Goal: Information Seeking & Learning: Learn about a topic

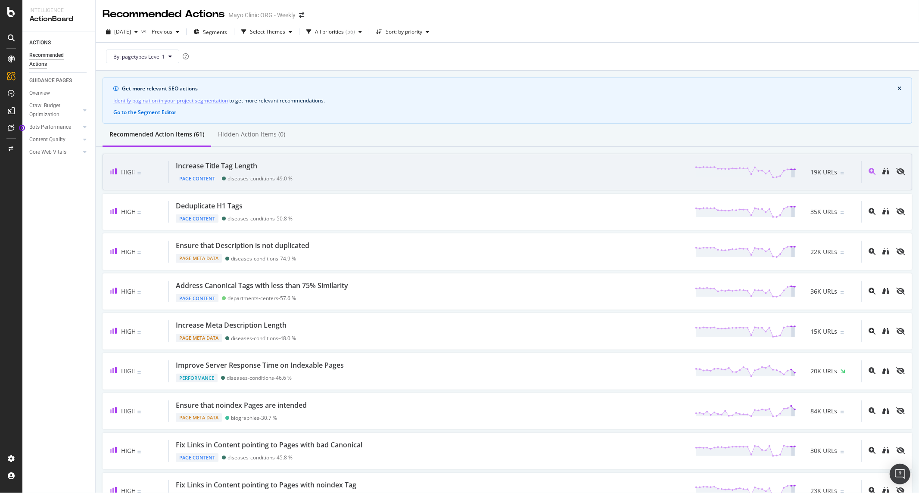
click at [347, 175] on div "Increase Title Tag Length Page Content diseases-conditions - 49.0 % 19K URLs" at bounding box center [515, 172] width 693 height 22
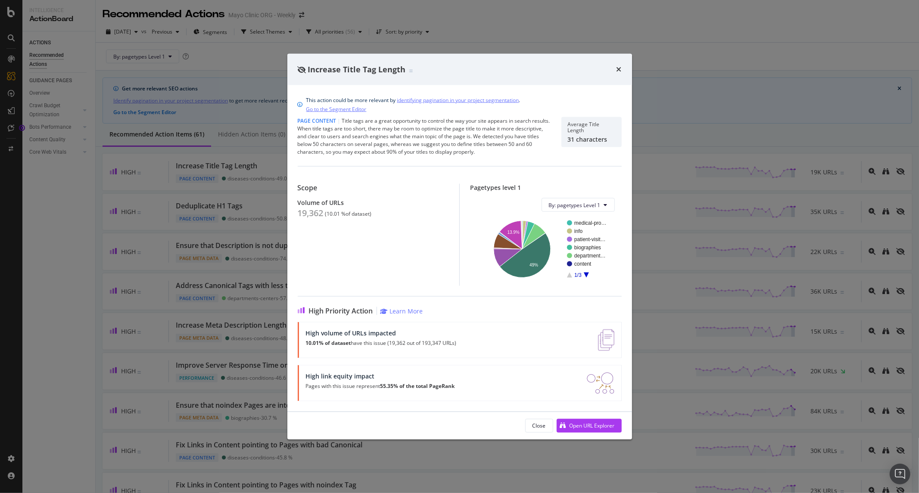
drag, startPoint x: 665, startPoint y: 225, endPoint x: 593, endPoint y: 1, distance: 235.0
click at [665, 225] on div "Increase Title Tag Length This action could be more relevant by identifying pag…" at bounding box center [459, 246] width 919 height 493
